Goal: Complete application form

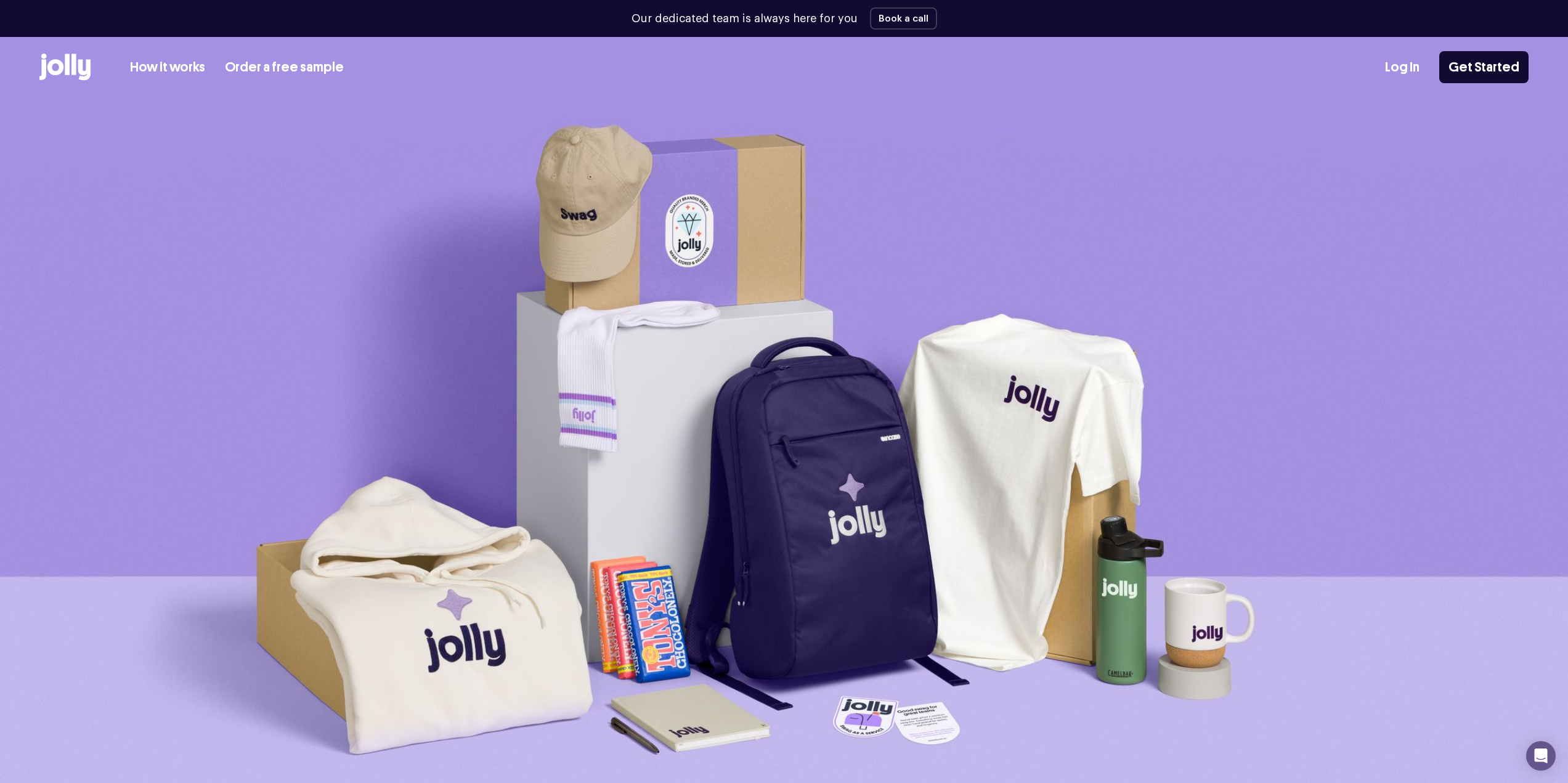
click at [167, 70] on link "How it works" at bounding box center [167, 68] width 75 height 21
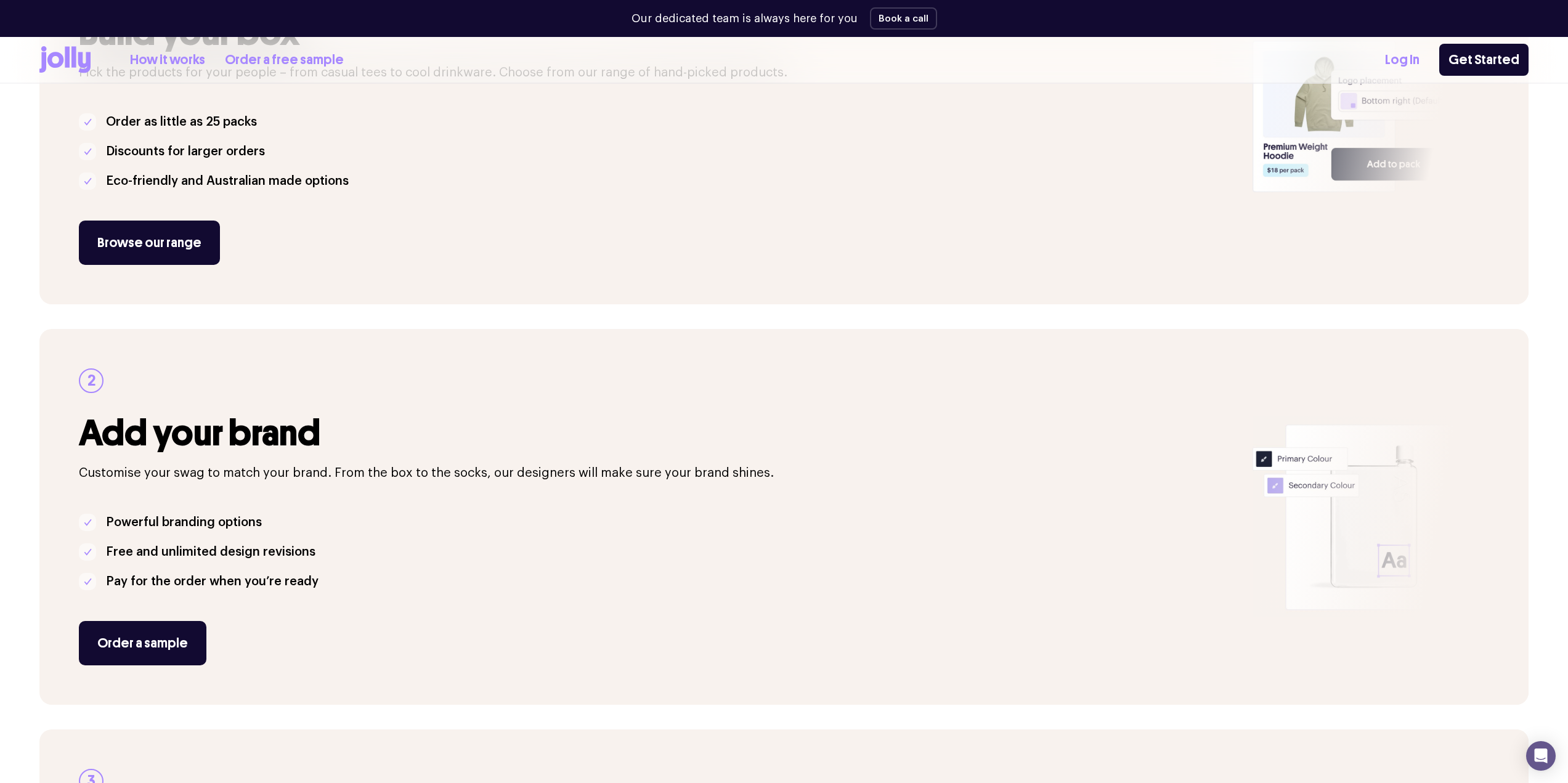
scroll to position [308, 0]
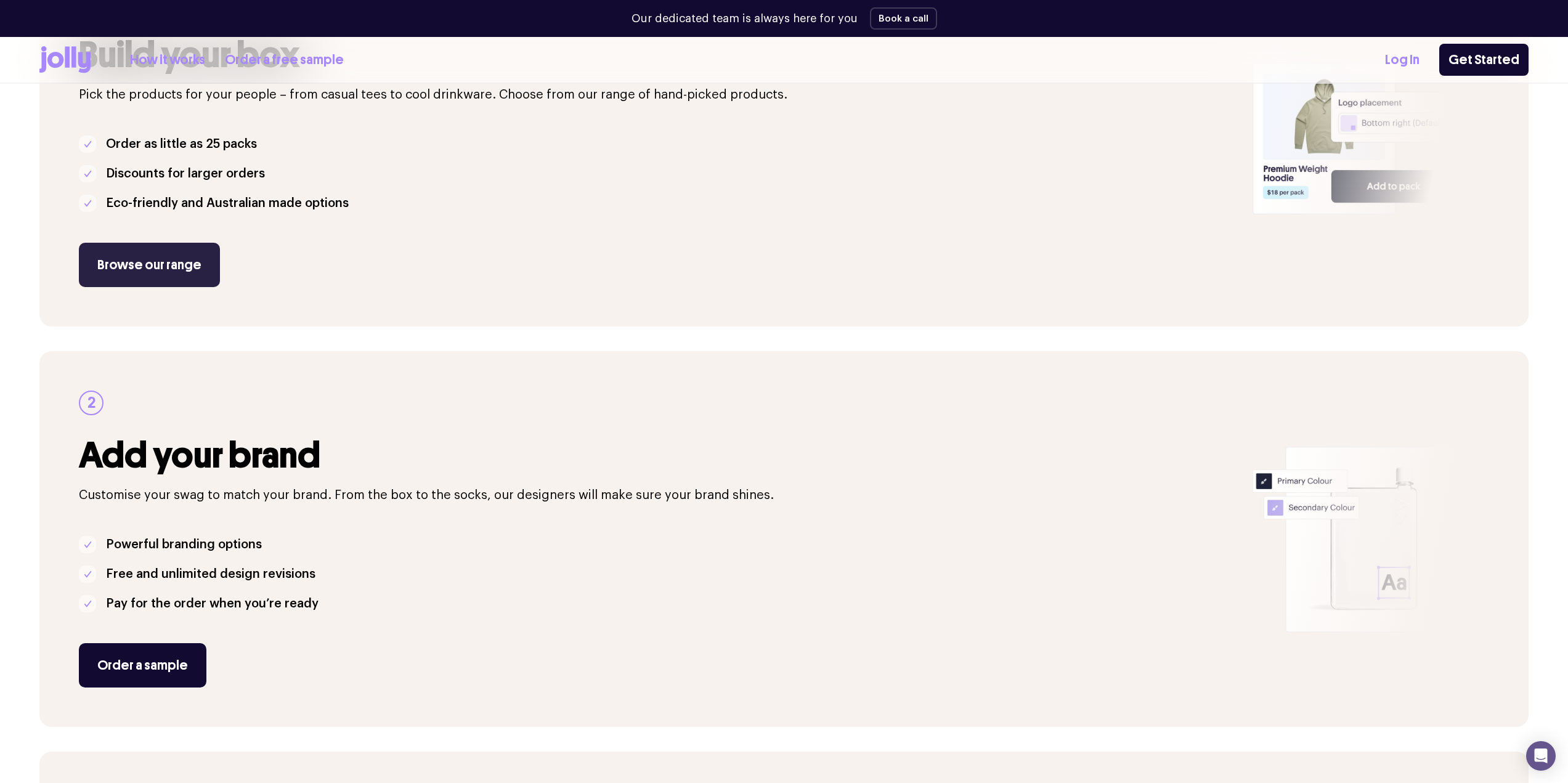
click at [181, 276] on link "Browse our range" at bounding box center [149, 265] width 141 height 45
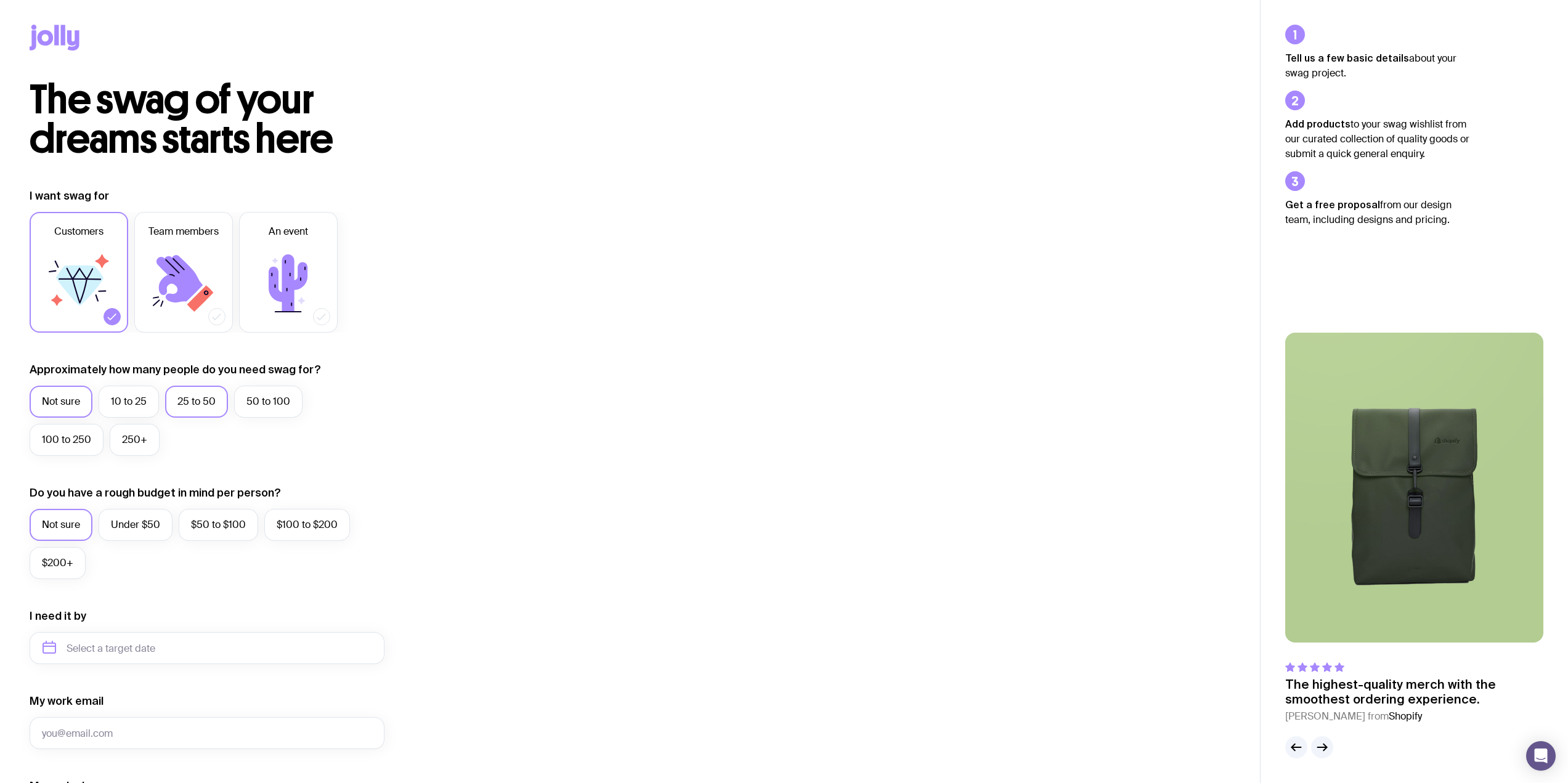
click at [200, 406] on label "25 to 50" at bounding box center [196, 401] width 63 height 32
click at [0, 0] on input "25 to 50" at bounding box center [0, 0] width 0 height 0
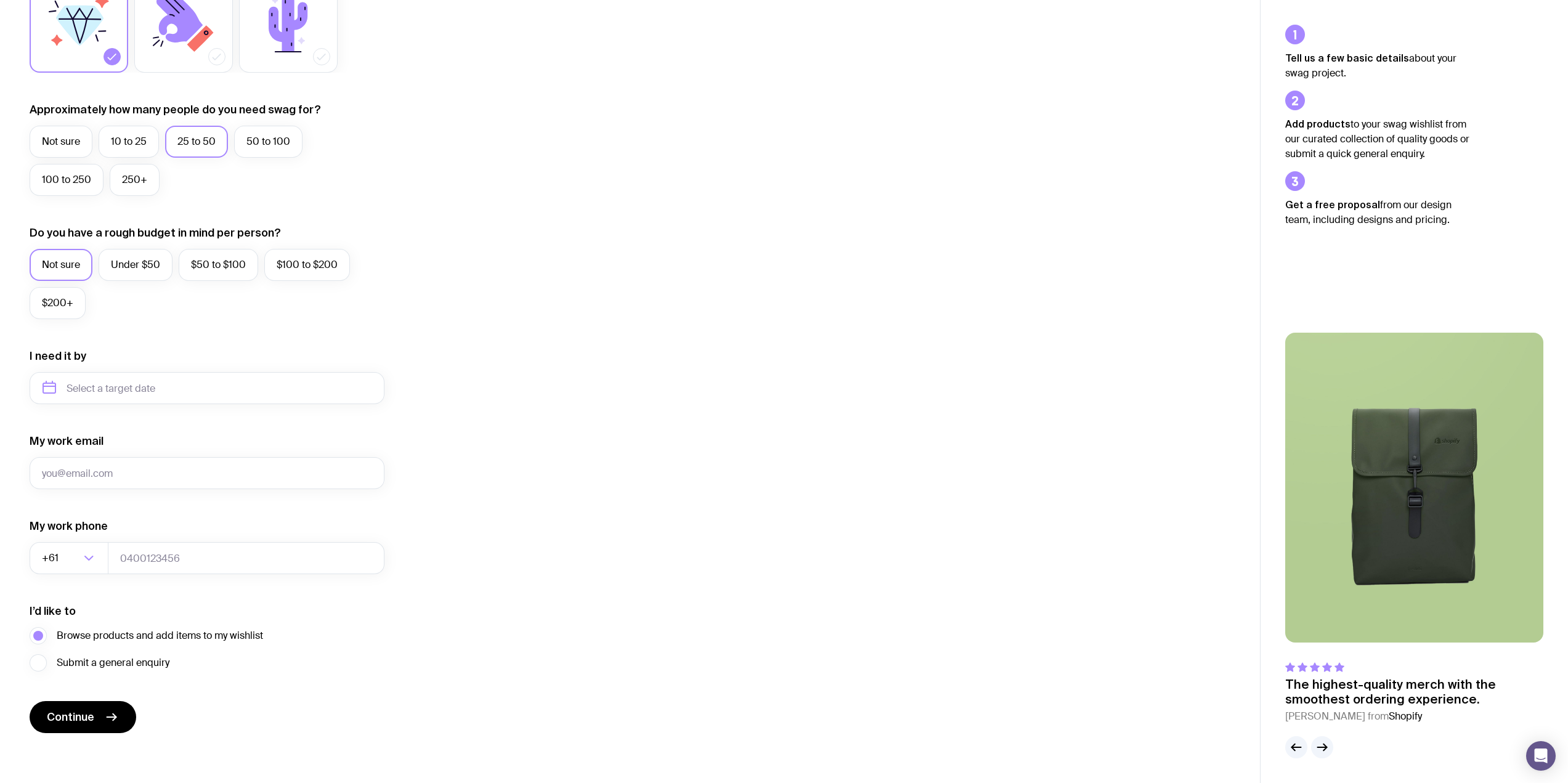
scroll to position [264, 0]
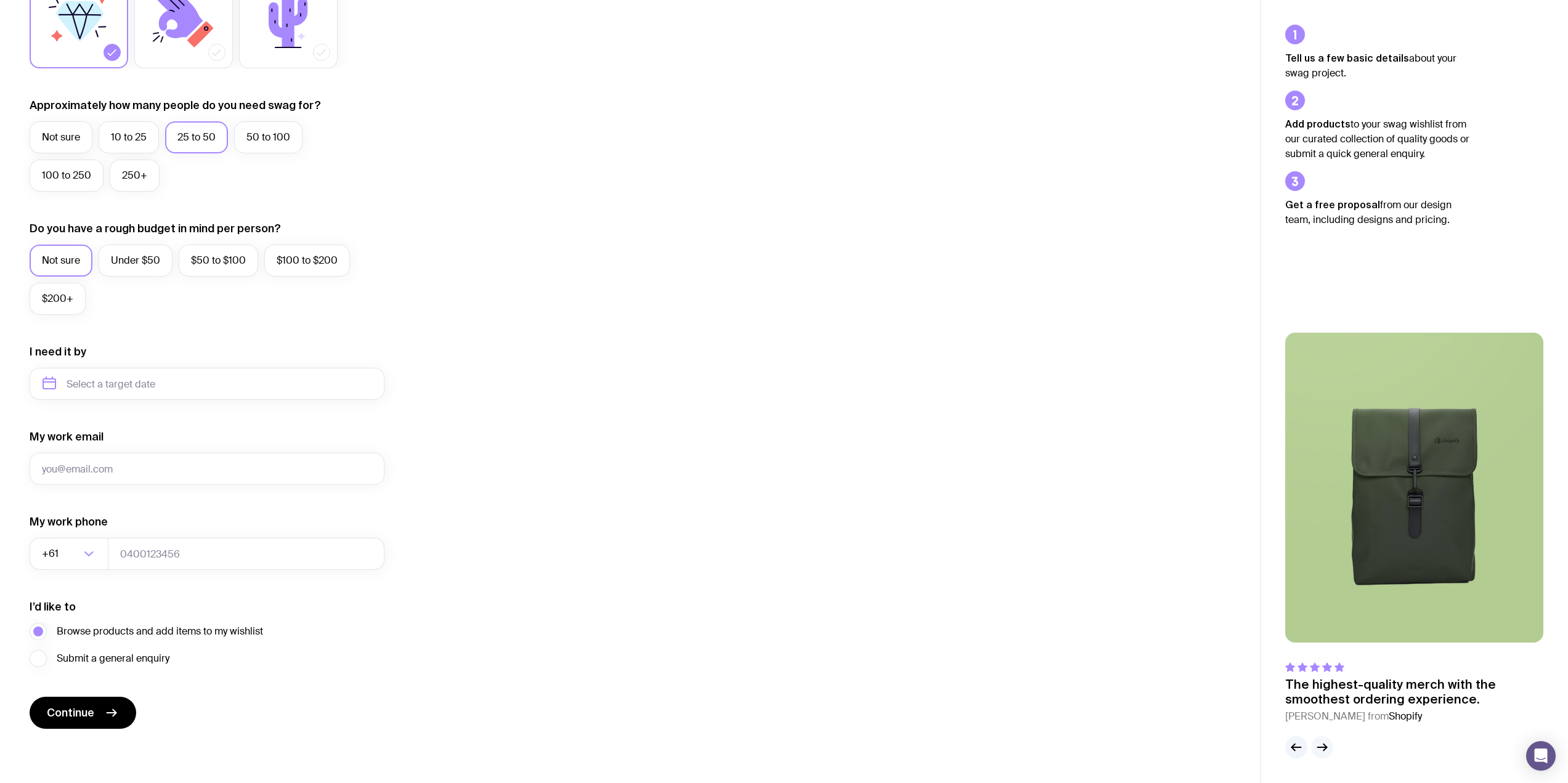
click at [1326, 749] on icon "button" at bounding box center [1322, 747] width 15 height 15
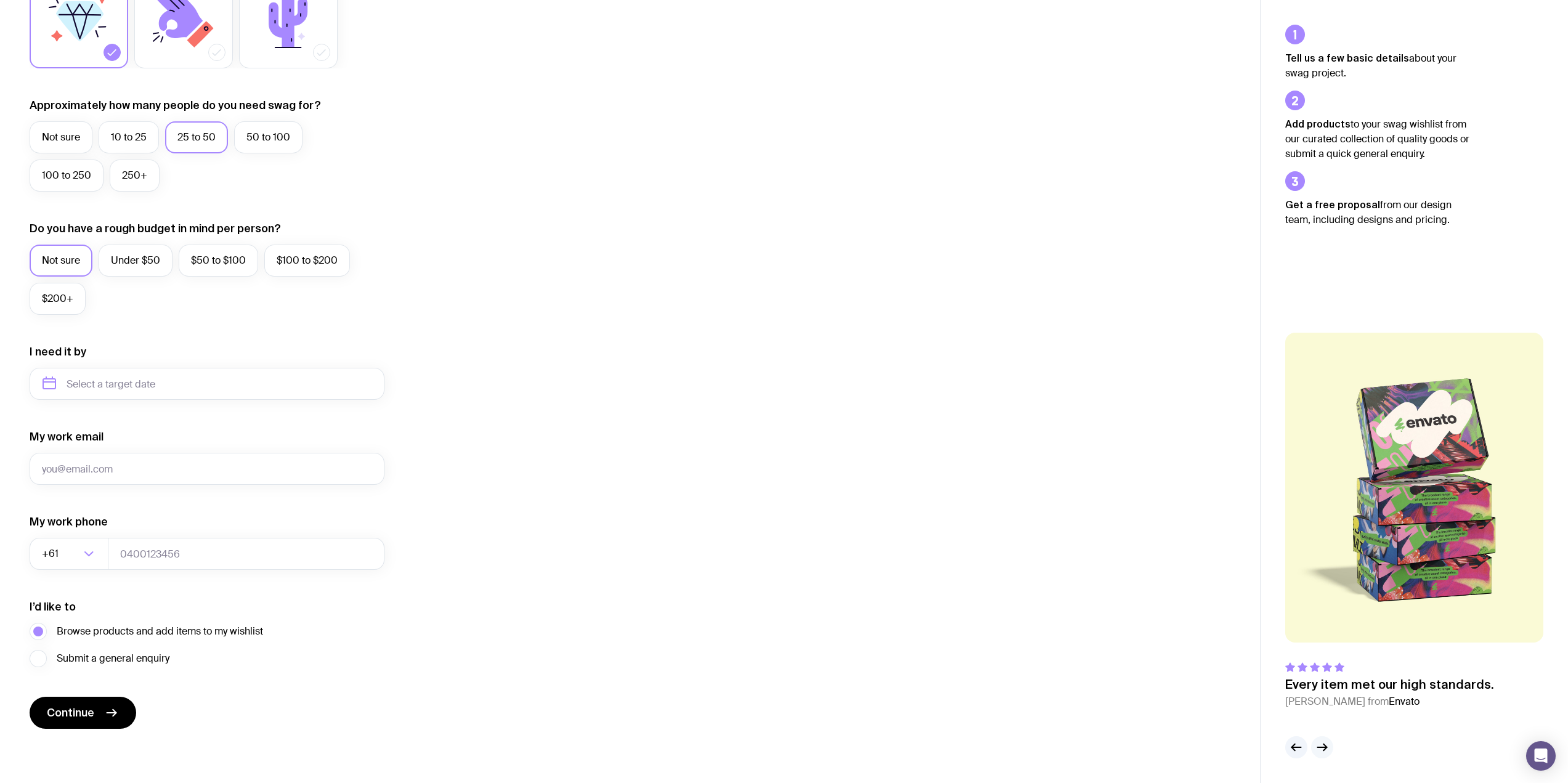
click at [1326, 749] on icon "button" at bounding box center [1325, 747] width 3 height 7
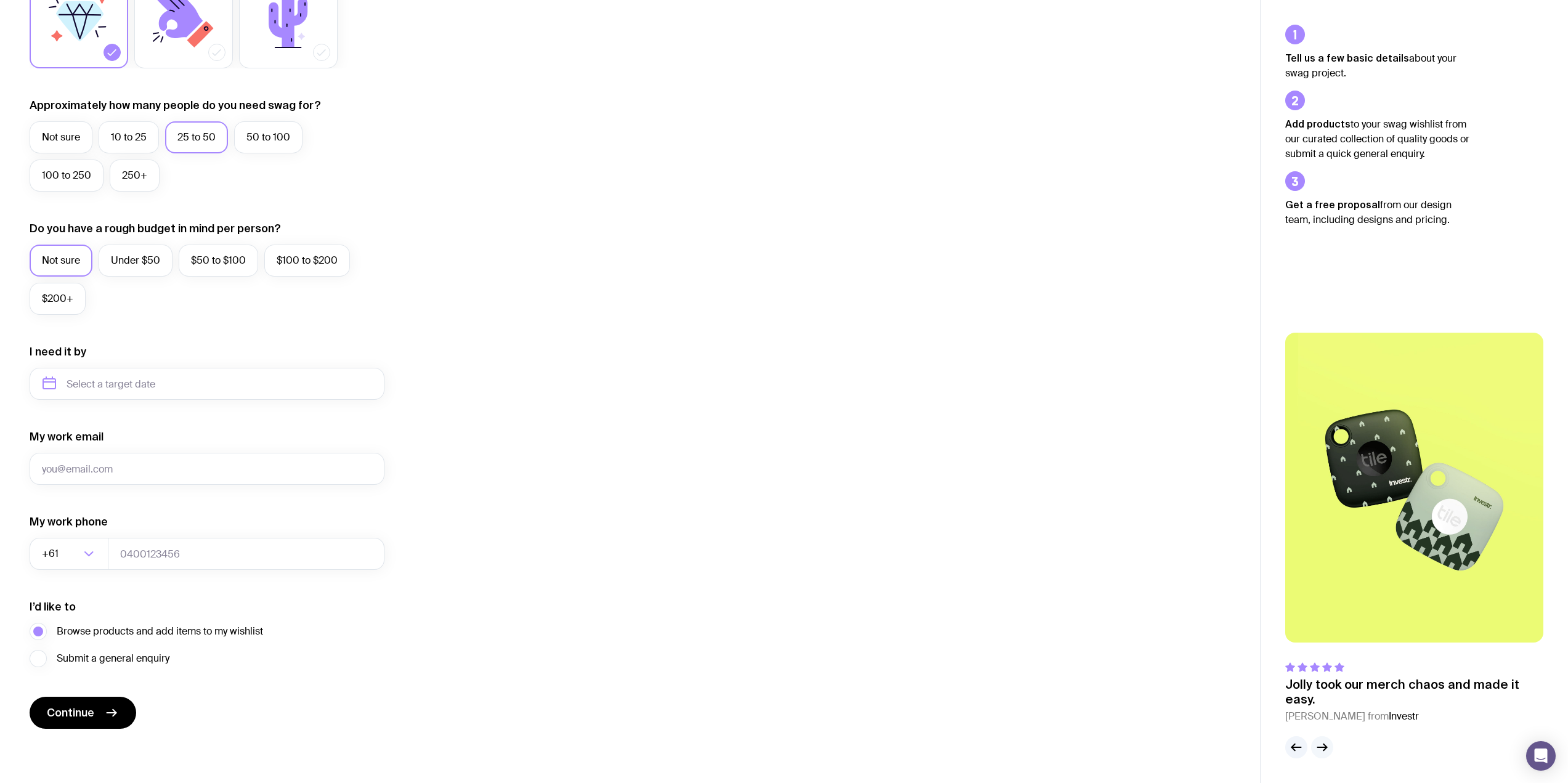
click at [1326, 749] on icon "button" at bounding box center [1325, 747] width 3 height 7
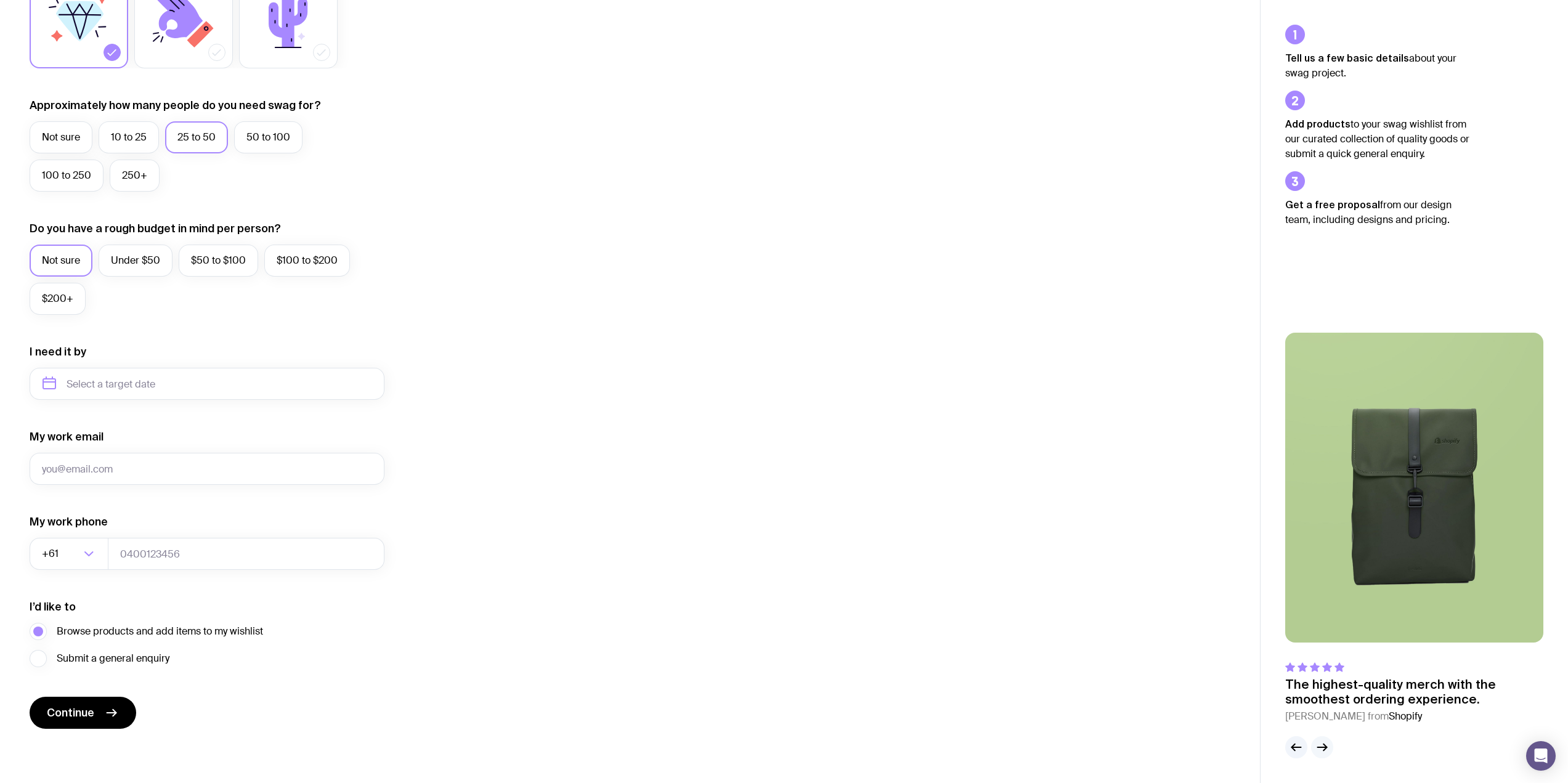
click at [1326, 749] on icon "button" at bounding box center [1325, 747] width 3 height 7
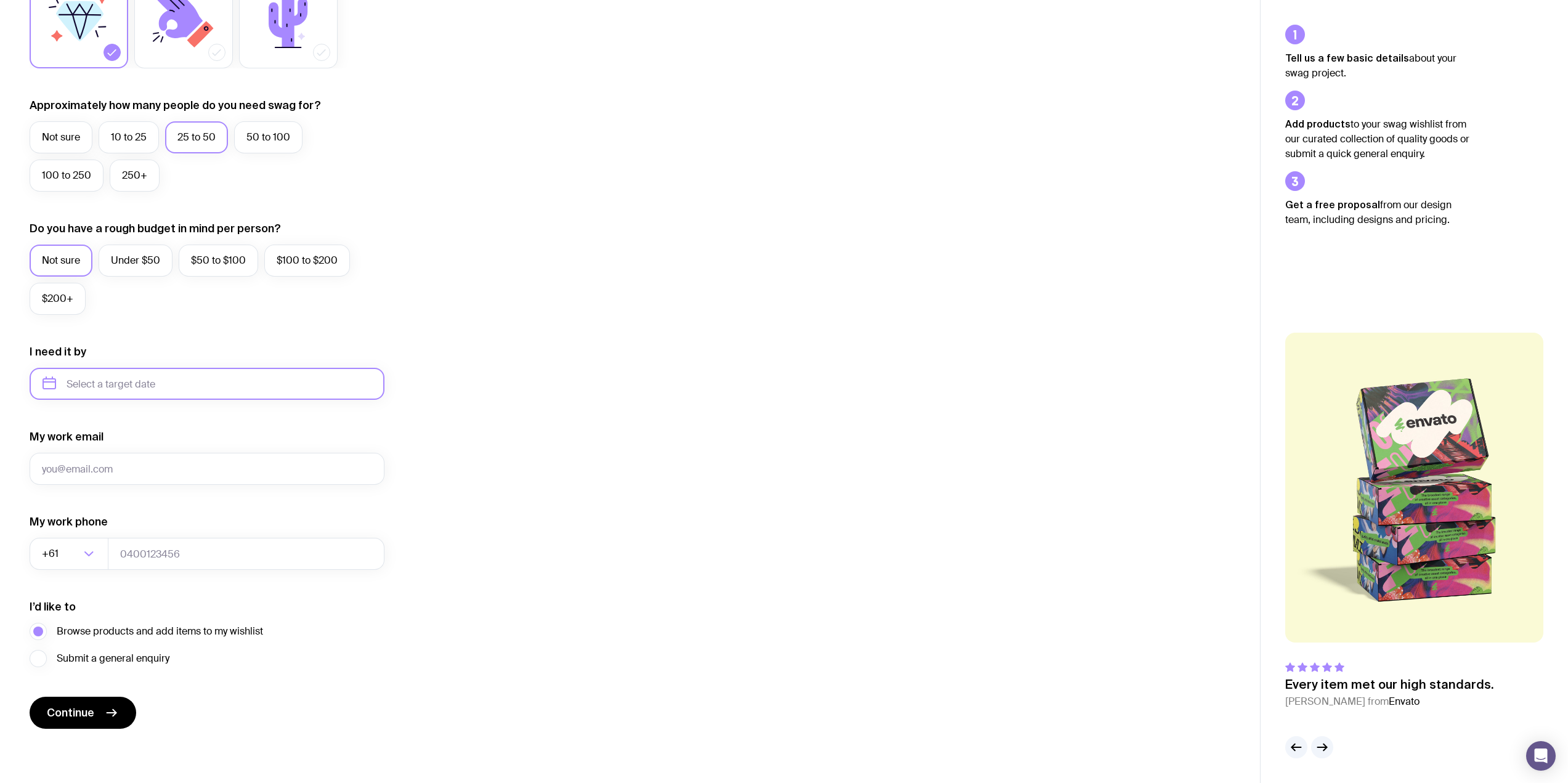
click at [143, 376] on input "text" at bounding box center [206, 384] width 355 height 32
click at [123, 532] on button "Nov" at bounding box center [108, 535] width 45 height 25
type input "[DATE]"
click at [122, 471] on input "My work email" at bounding box center [206, 468] width 355 height 32
type input "[PERSON_NAME][EMAIL_ADDRESS][DOMAIN_NAME]"
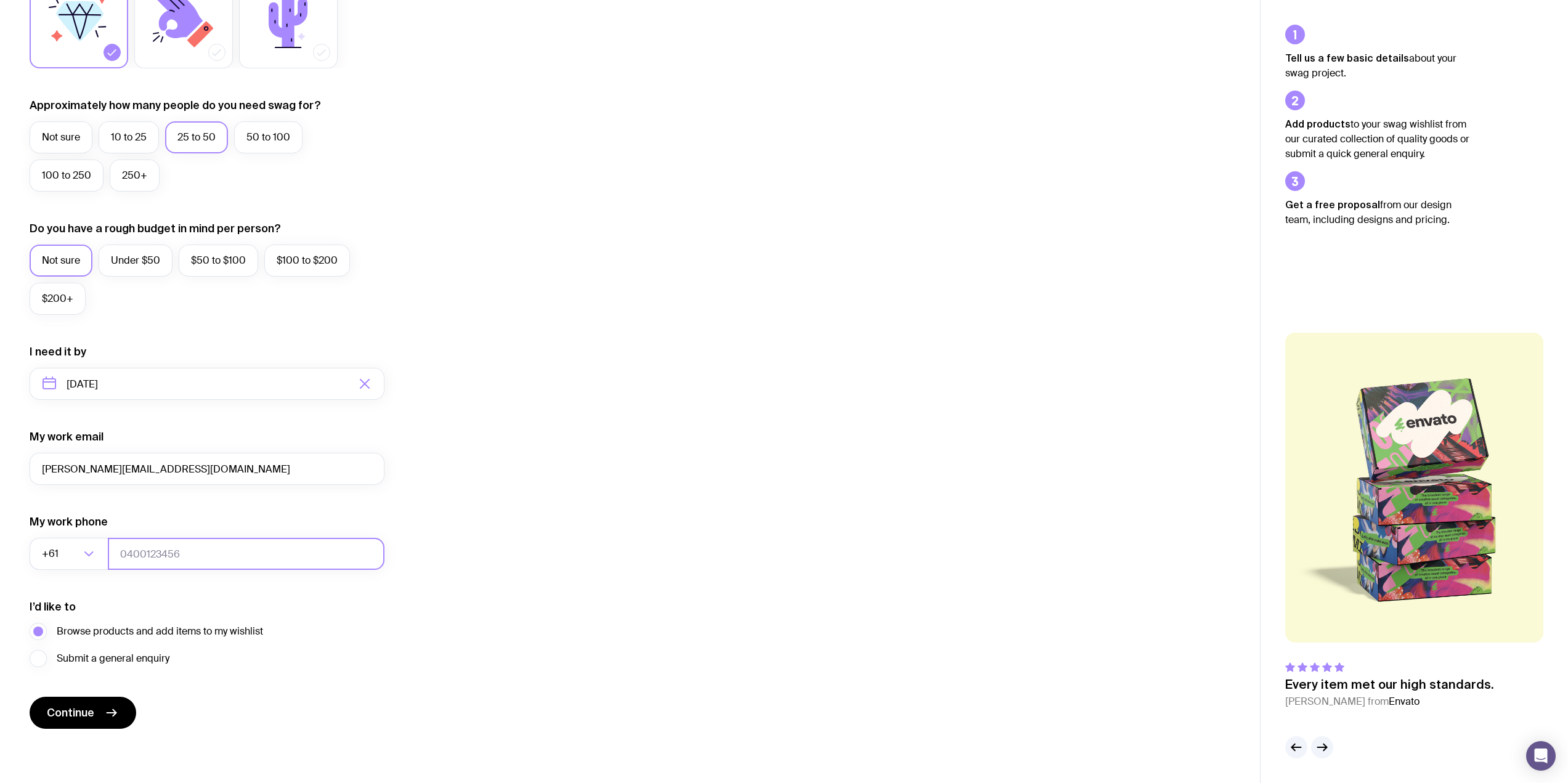
click at [172, 550] on input "tel" at bounding box center [245, 554] width 276 height 32
type input "0434676120"
click at [94, 716] on button "Continue" at bounding box center [83, 713] width 107 height 32
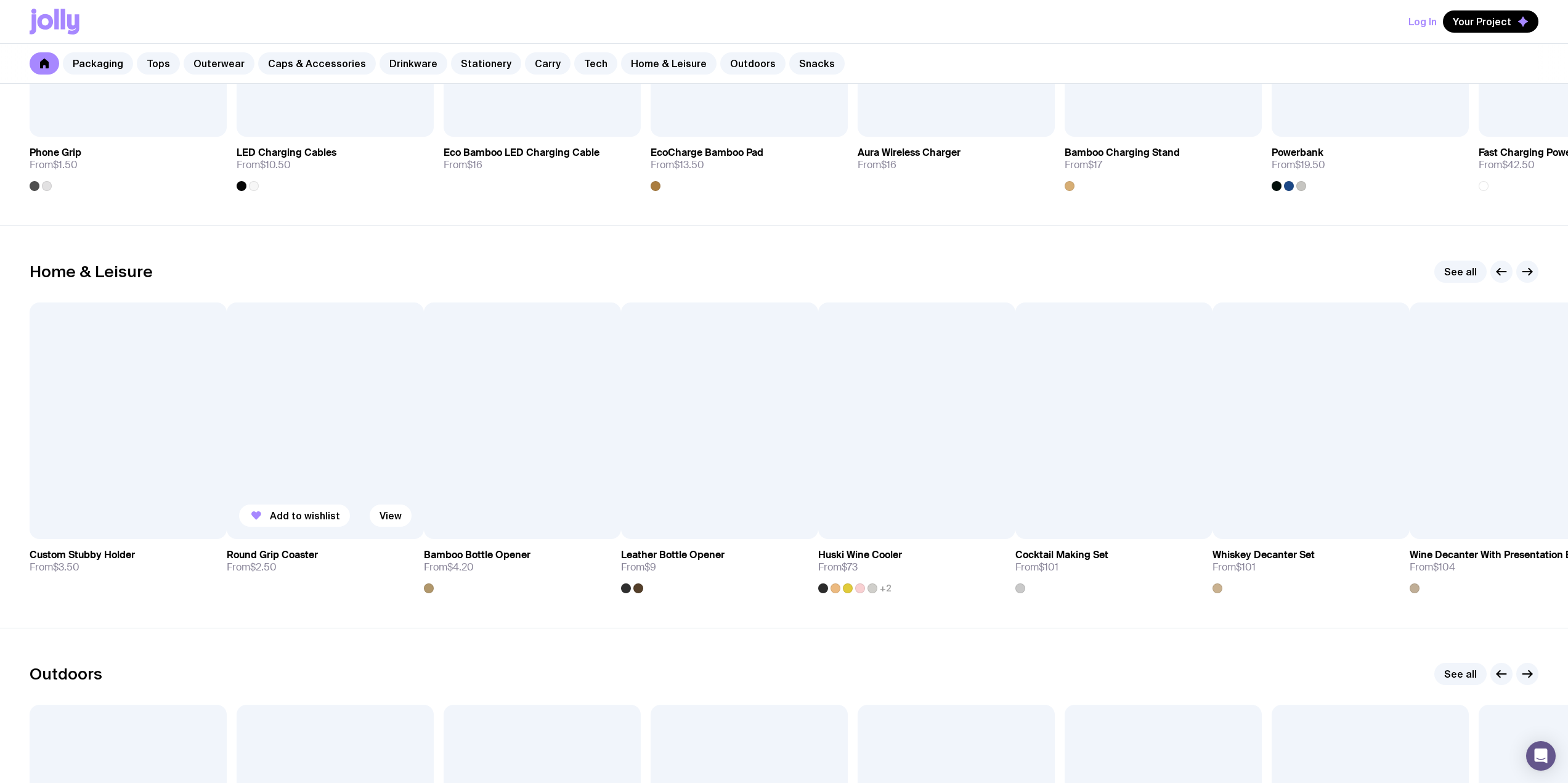
scroll to position [3265, 0]
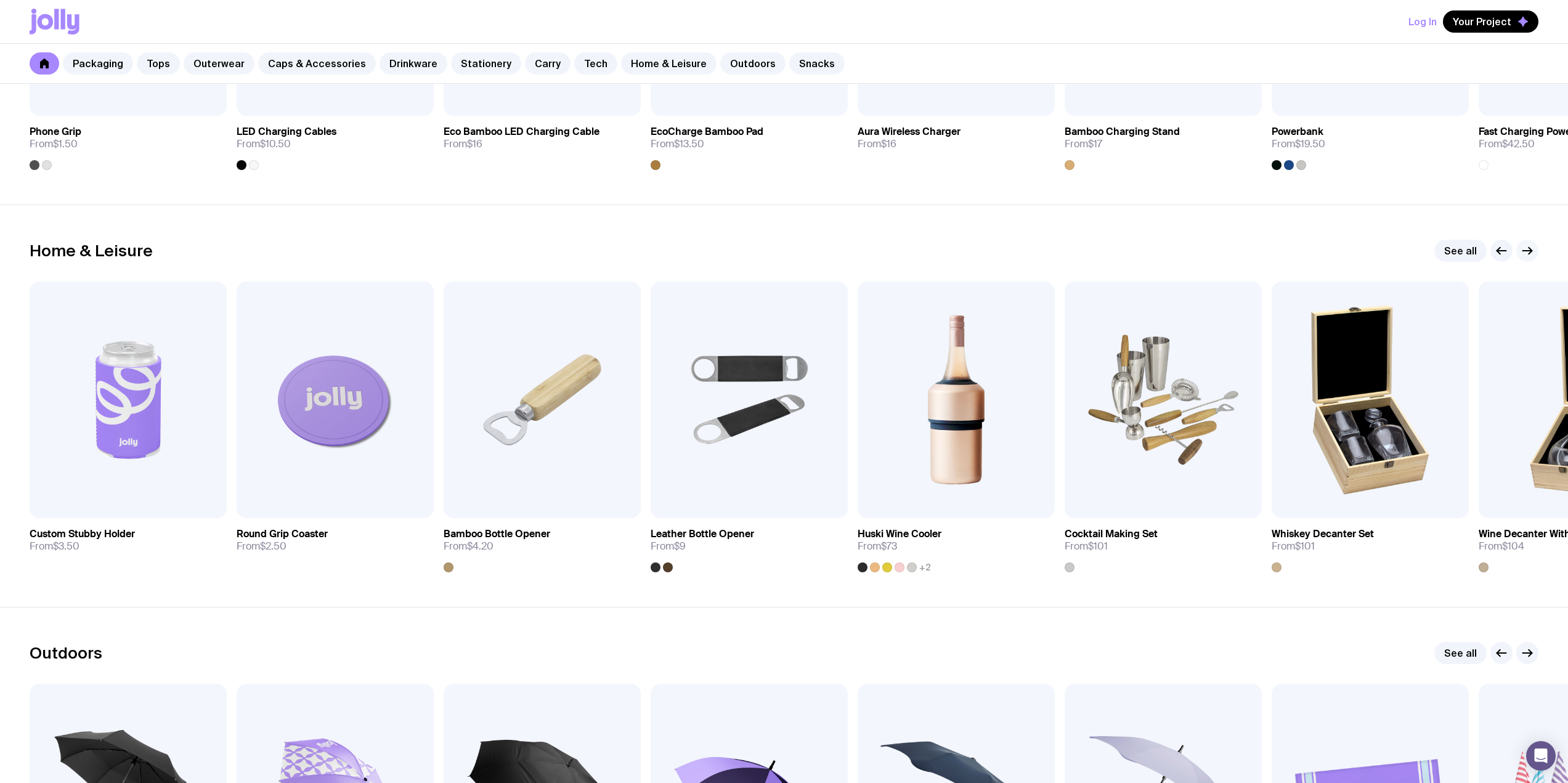
click at [1525, 257] on icon "button" at bounding box center [1527, 250] width 15 height 15
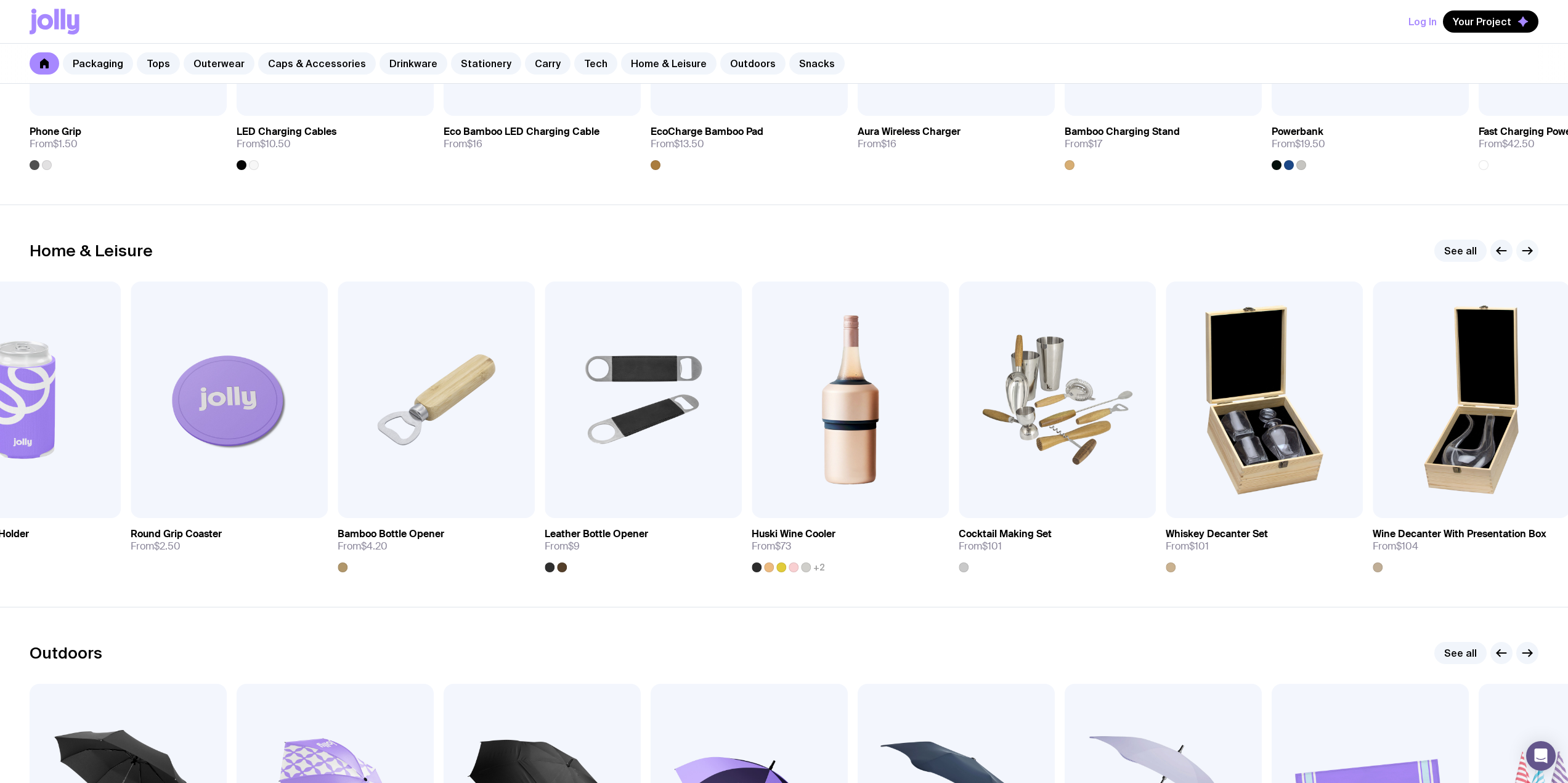
click at [1524, 255] on icon "button" at bounding box center [1527, 250] width 15 height 15
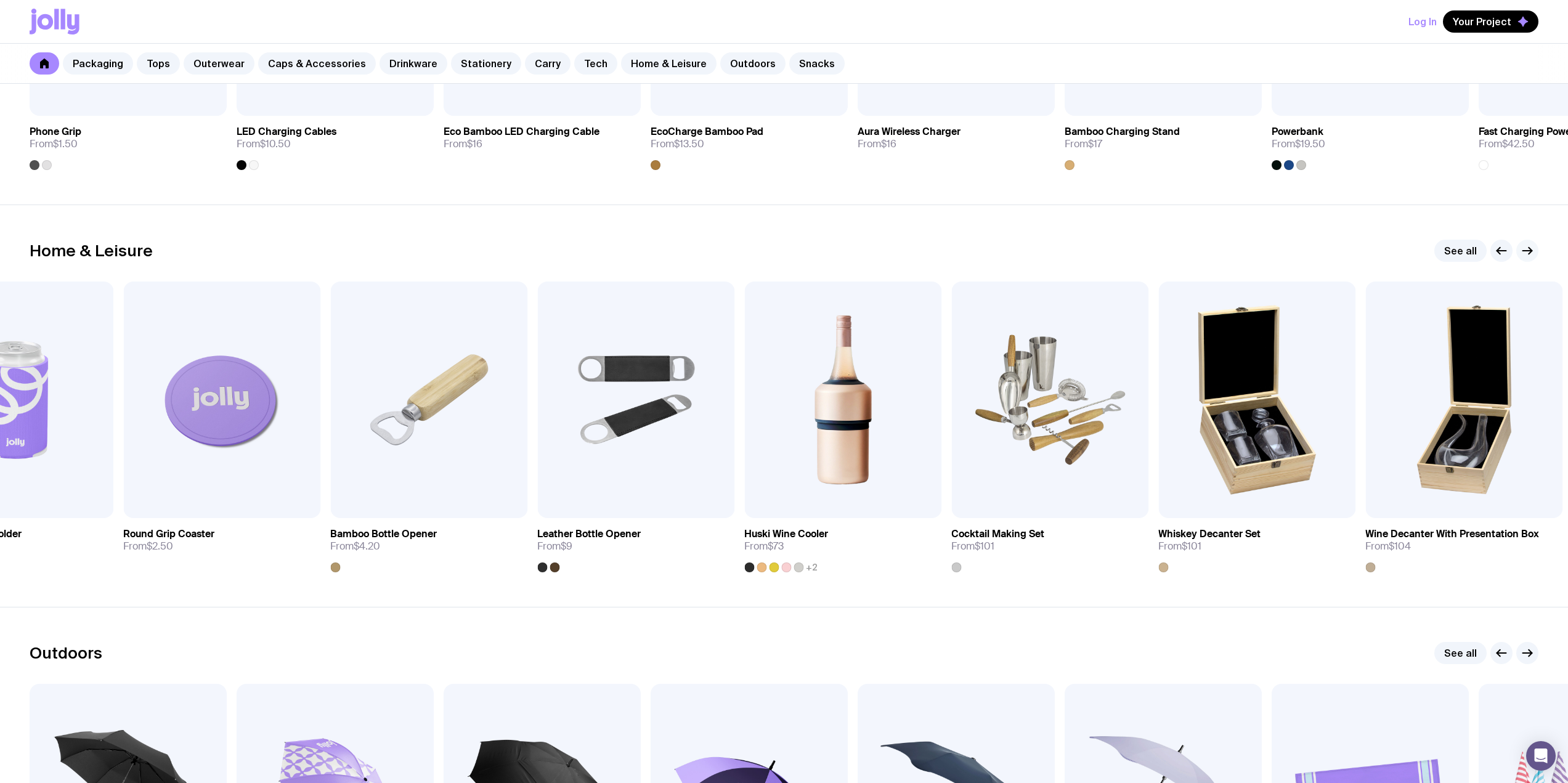
click at [1524, 255] on icon "button" at bounding box center [1527, 250] width 15 height 15
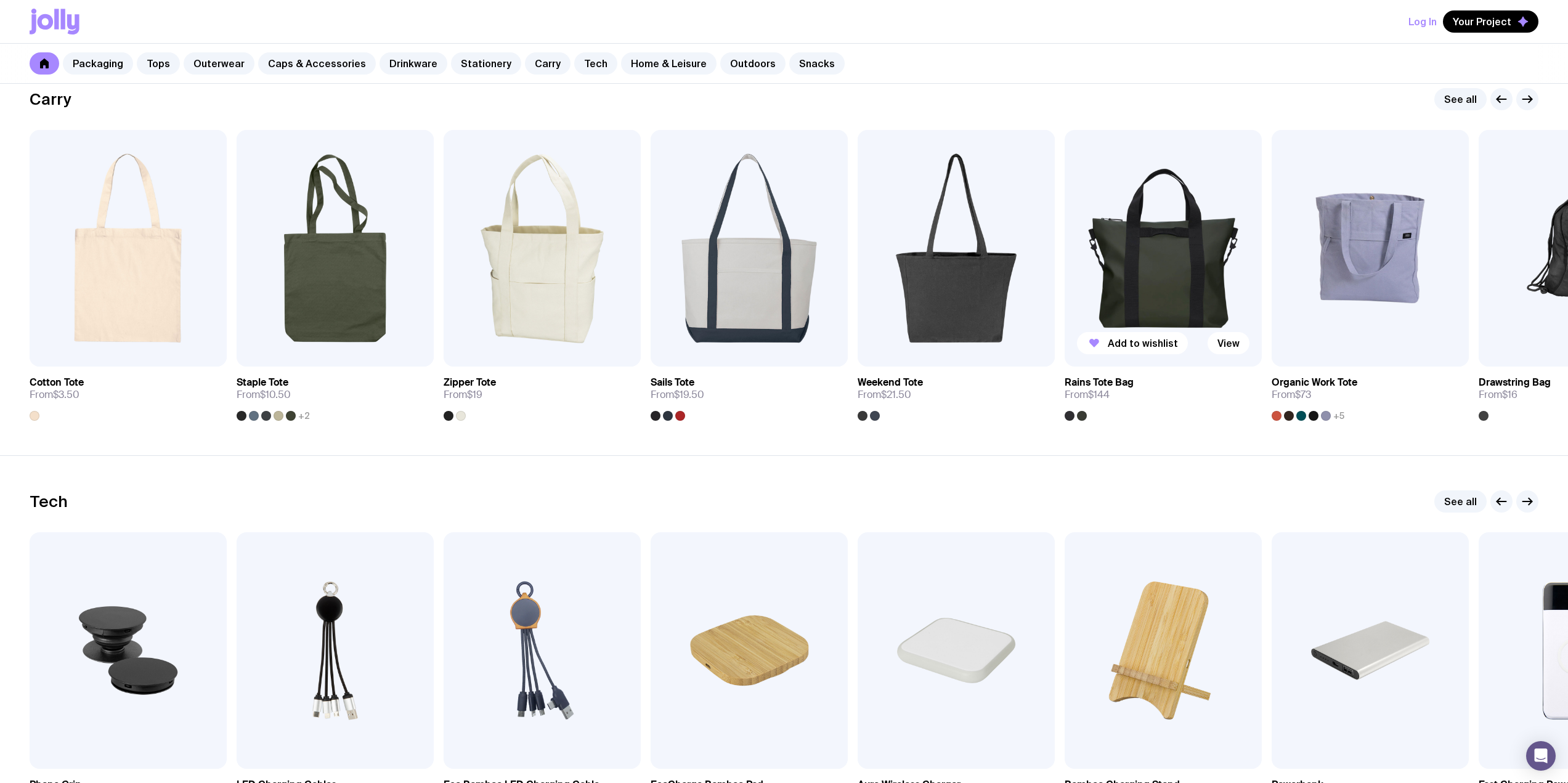
scroll to position [2489, 0]
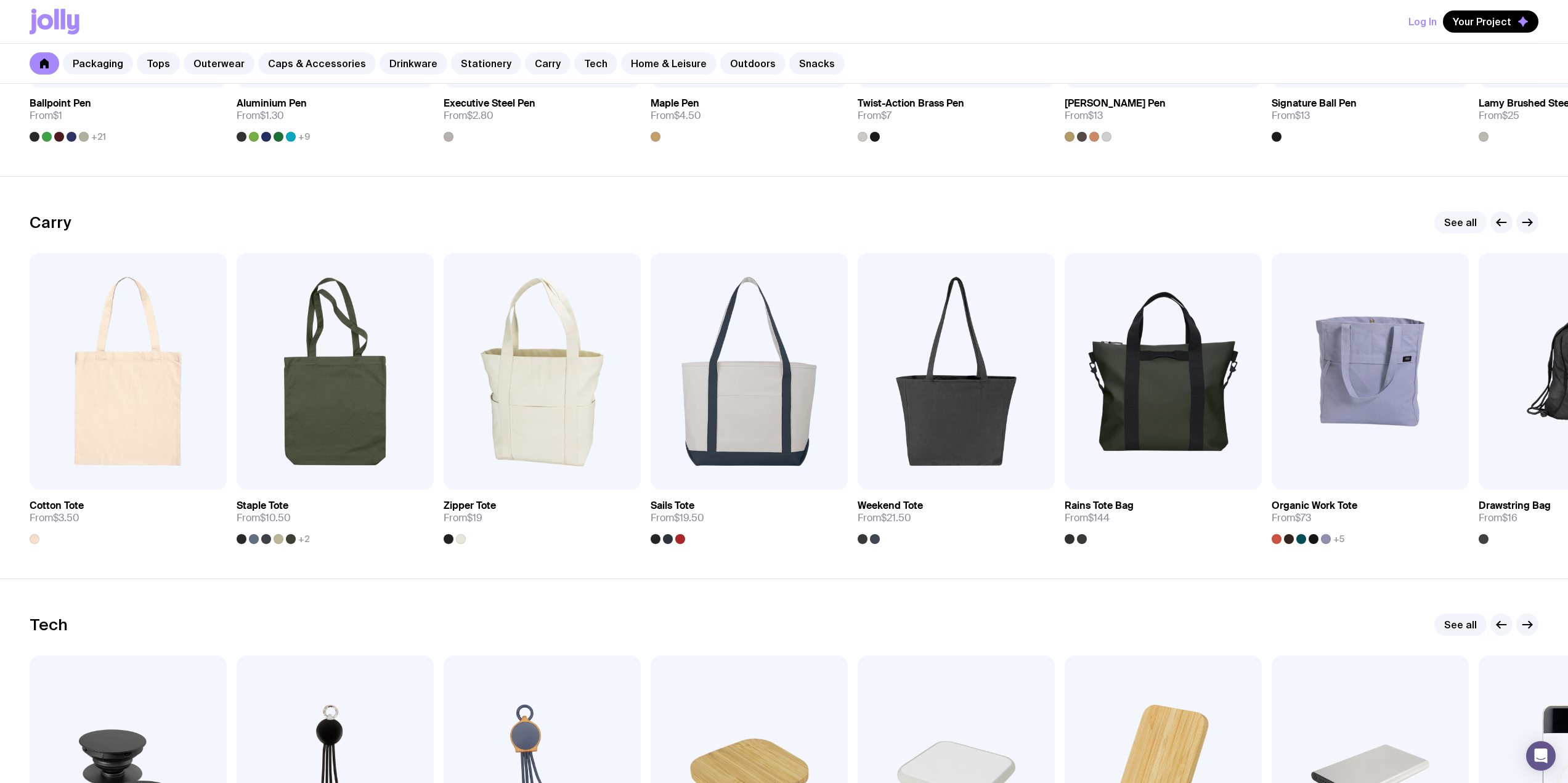
click at [1444, 228] on link "See all" at bounding box center [1460, 222] width 53 height 22
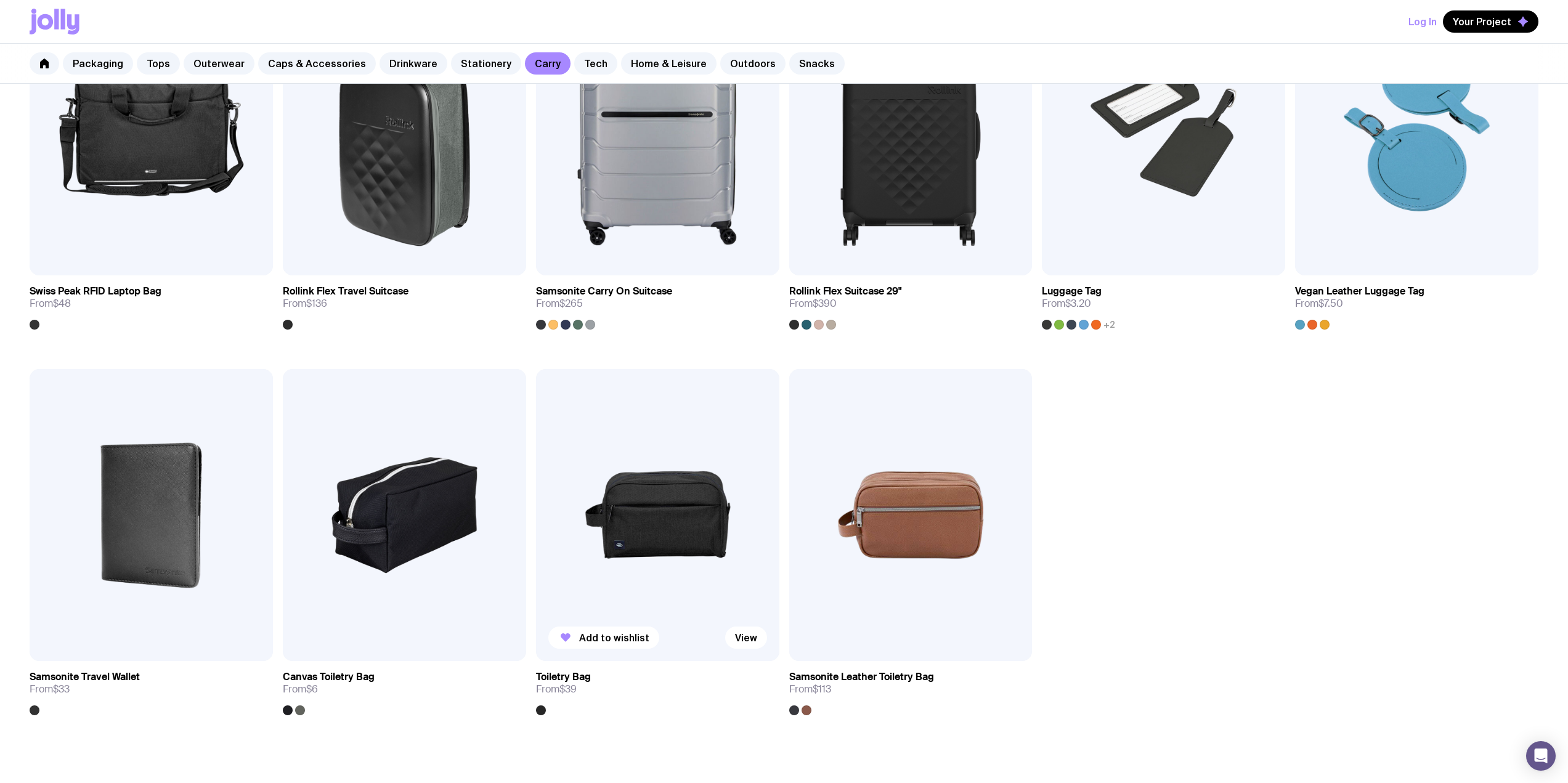
scroll to position [1971, 0]
